Goal: Navigation & Orientation: Find specific page/section

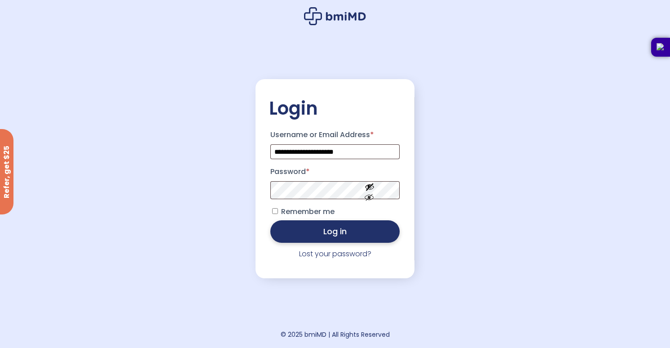
click at [342, 237] on button "Log in" at bounding box center [335, 231] width 129 height 22
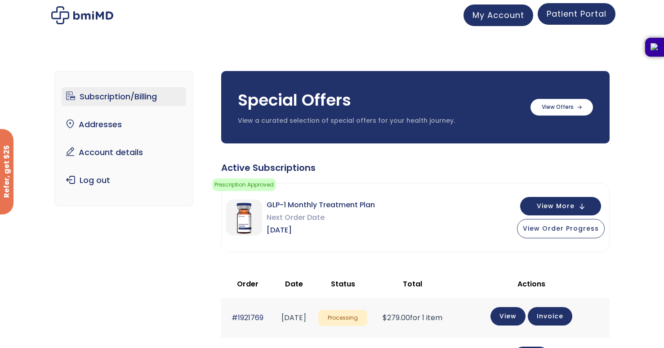
click at [603, 14] on span "Patient Portal" at bounding box center [576, 13] width 60 height 11
